Goal: Information Seeking & Learning: Learn about a topic

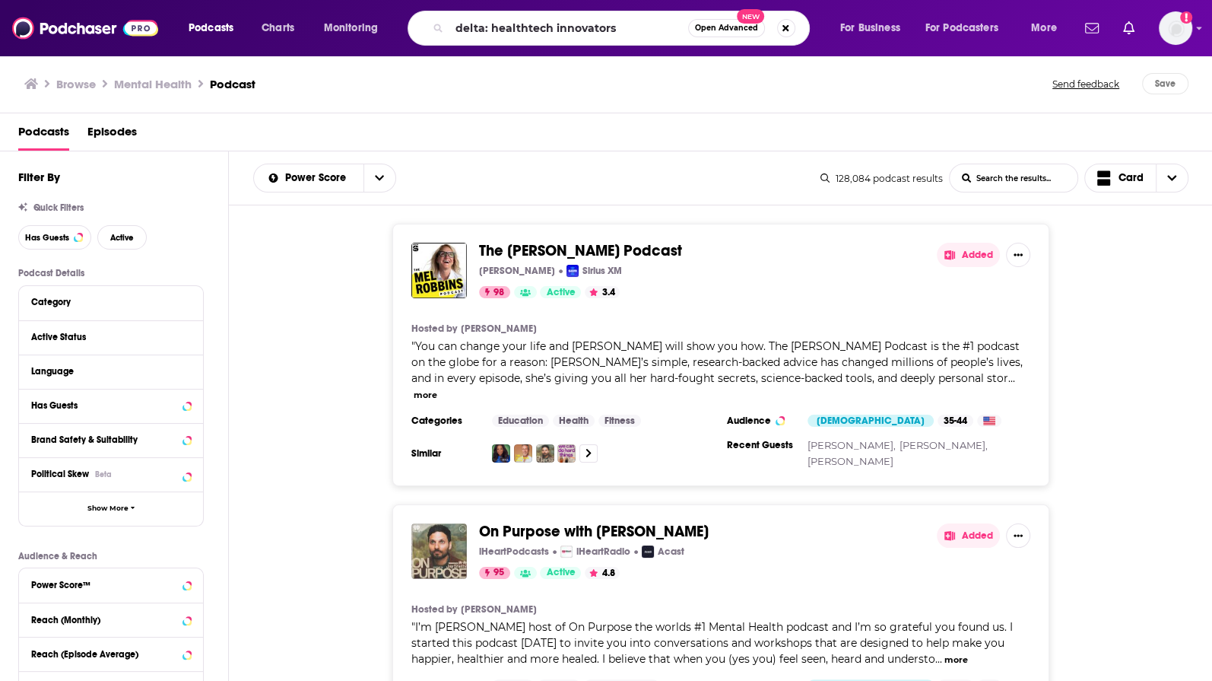
type input "delta: healthtech innovators"
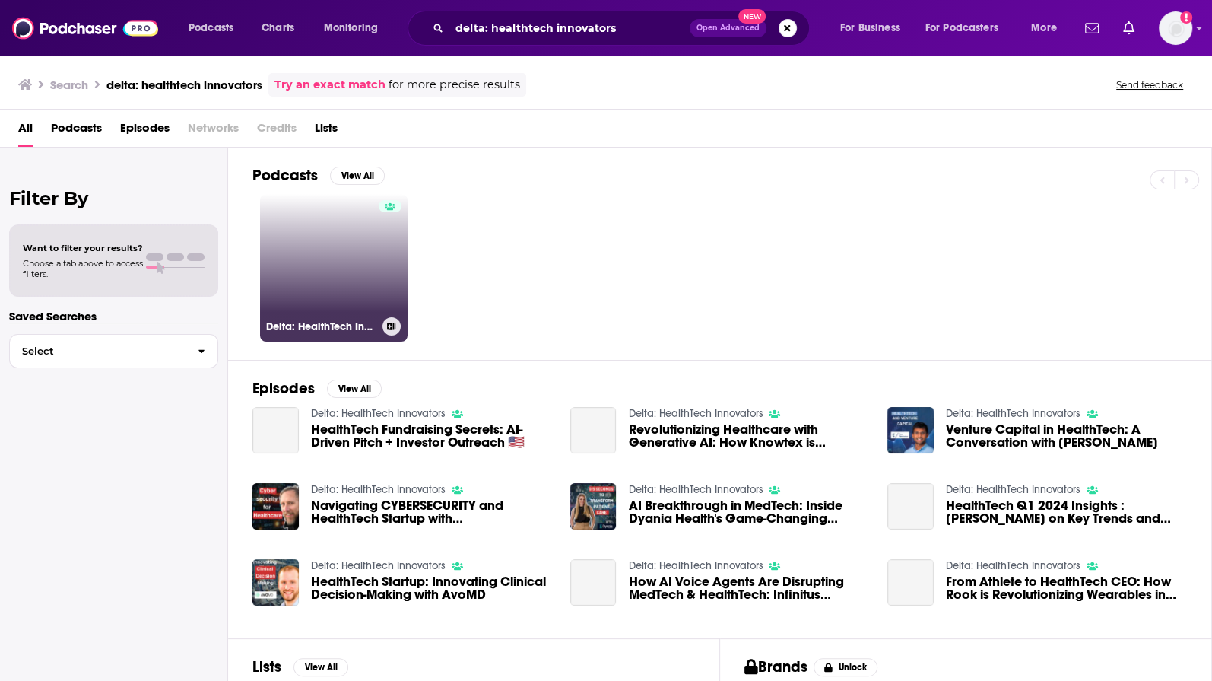
click at [341, 256] on link "Delta: HealthTech Innovators" at bounding box center [334, 268] width 148 height 148
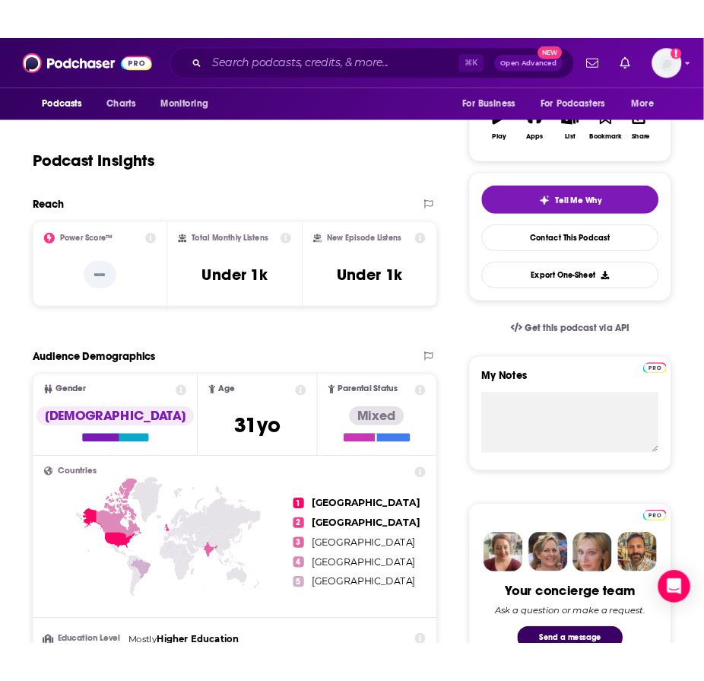
scroll to position [261, 0]
